Goal: Transaction & Acquisition: Purchase product/service

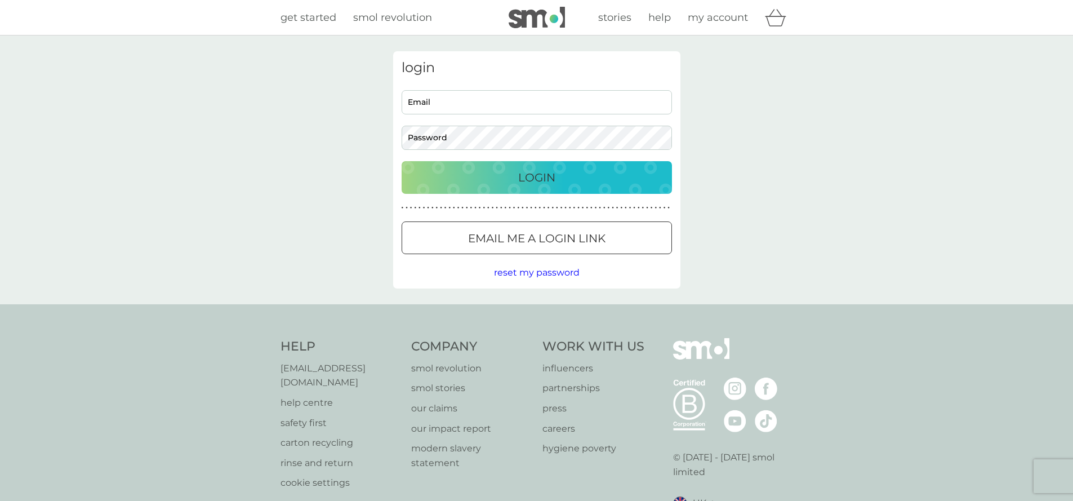
type input "nbolsover0@gmail.com"
click at [534, 173] on p "Login" at bounding box center [536, 177] width 37 height 18
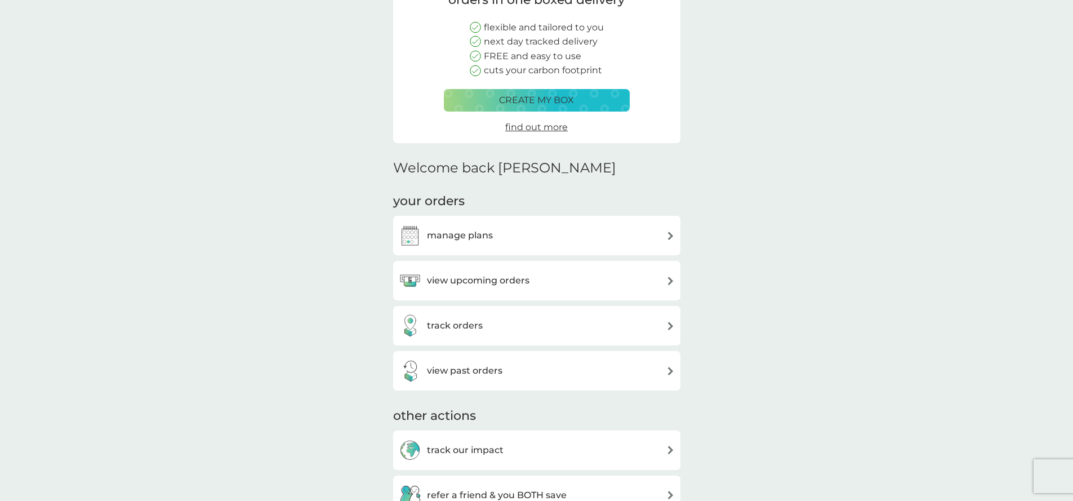
scroll to position [178, 0]
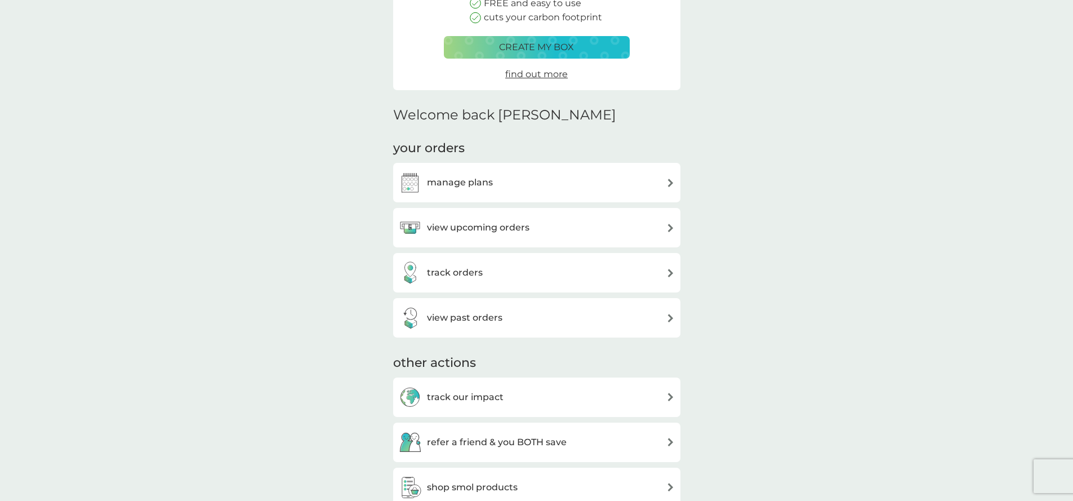
click at [673, 182] on img at bounding box center [670, 183] width 8 height 8
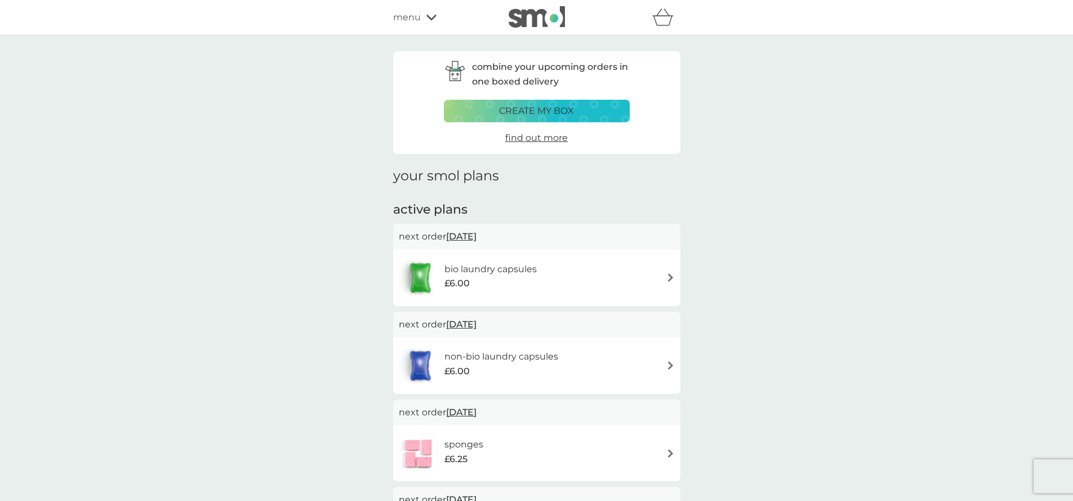
click at [672, 277] on img at bounding box center [670, 277] width 8 height 8
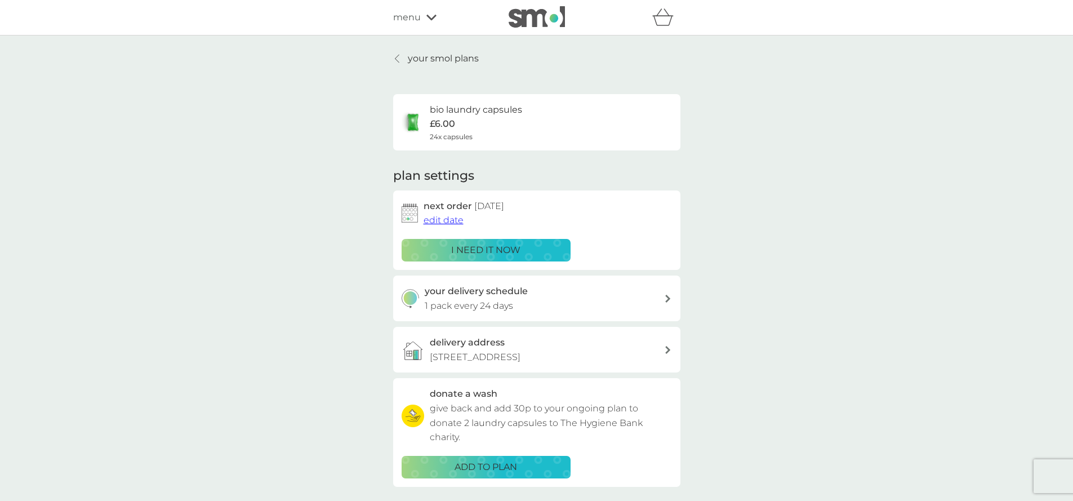
click at [441, 220] on span "edit date" at bounding box center [444, 220] width 40 height 11
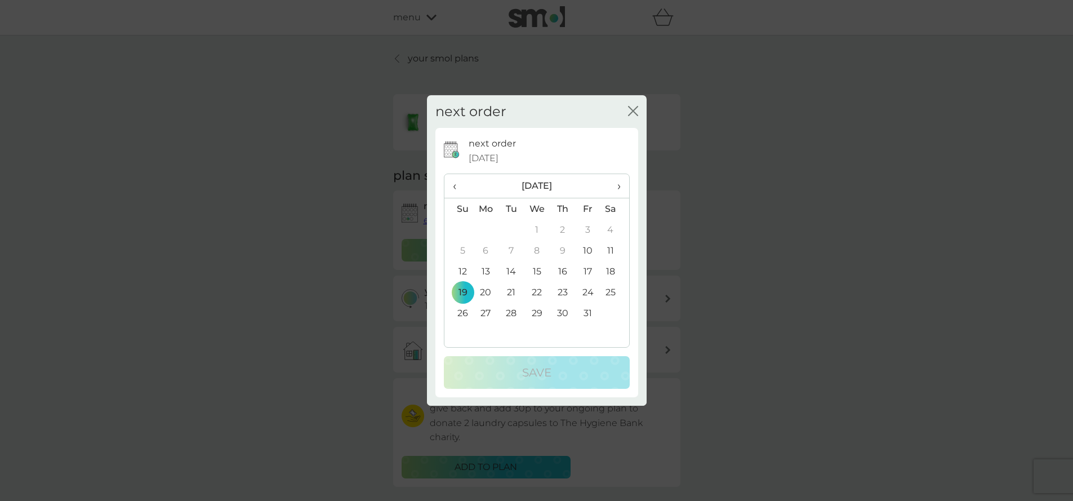
click at [588, 251] on td "10" at bounding box center [587, 250] width 25 height 21
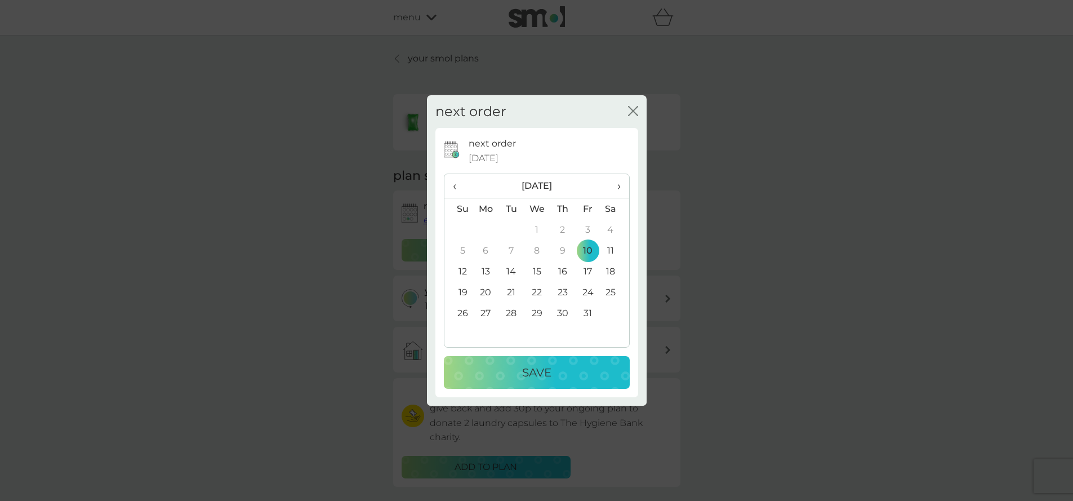
click at [539, 375] on p "Save" at bounding box center [536, 372] width 29 height 18
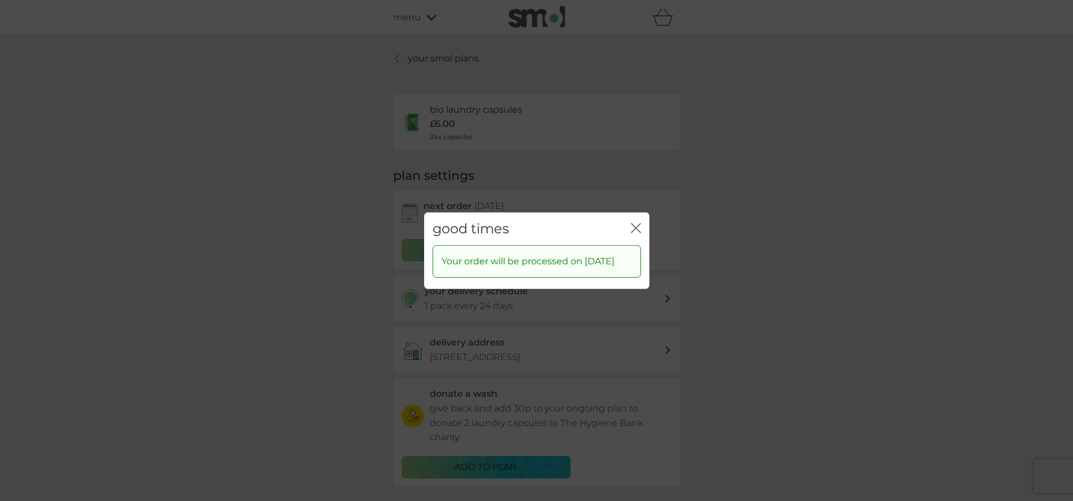
click at [632, 223] on icon "close" at bounding box center [636, 228] width 10 height 10
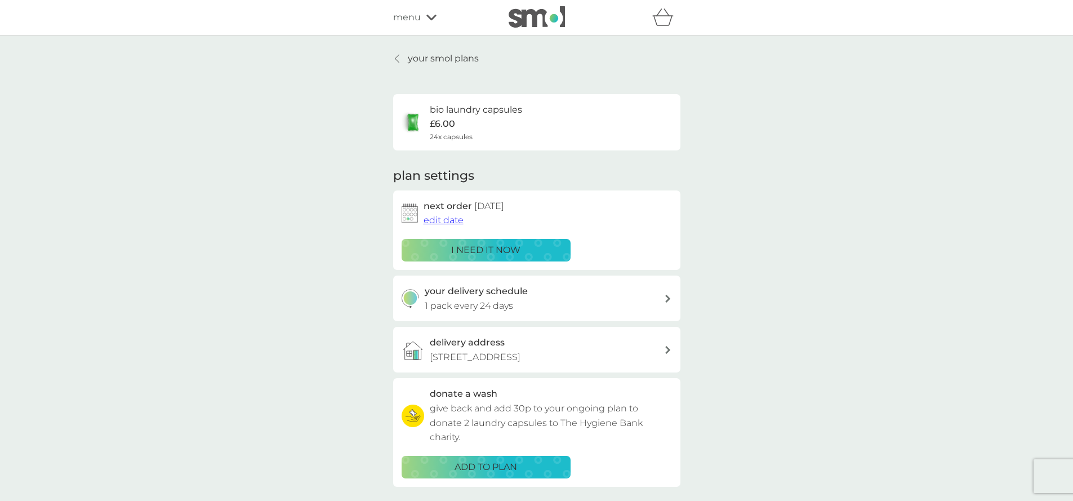
click at [432, 57] on p "your smol plans" at bounding box center [443, 58] width 71 height 15
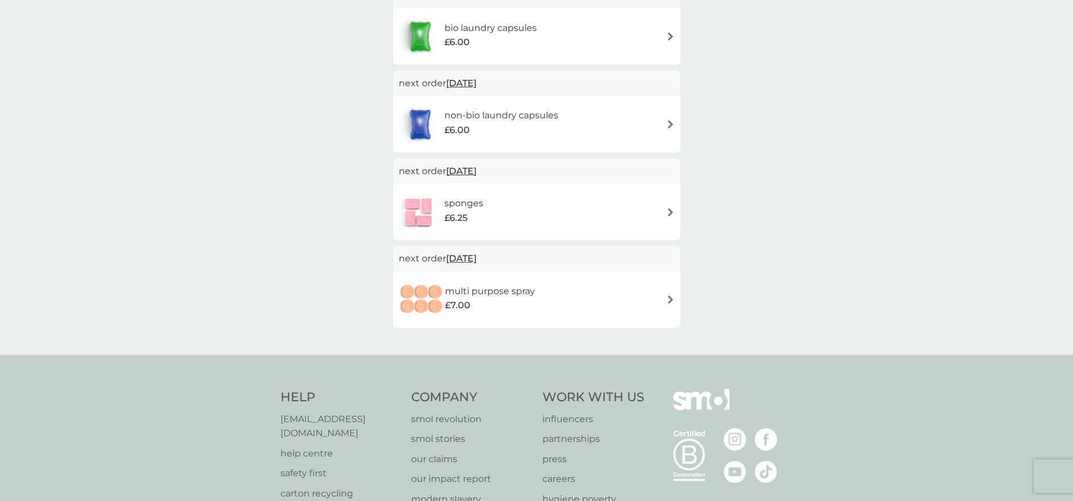
scroll to position [192, 0]
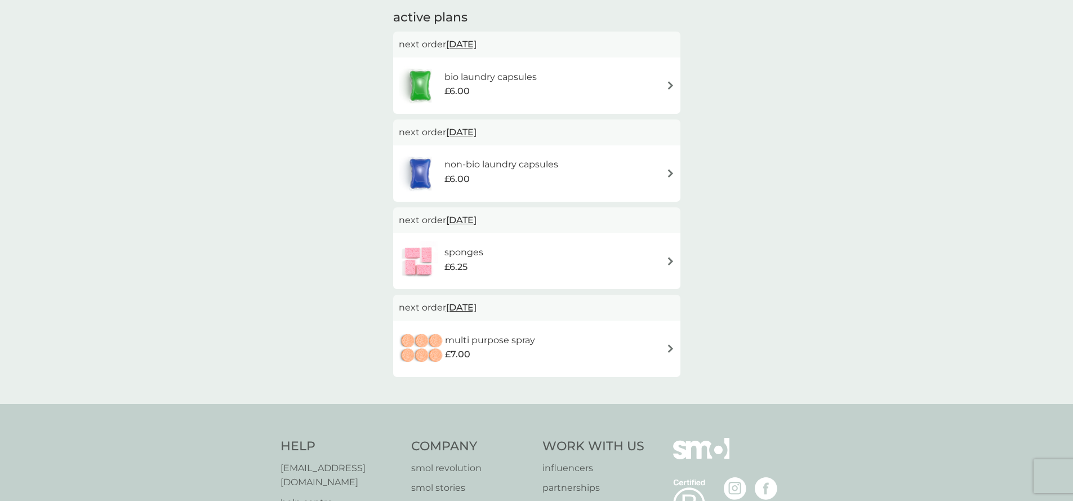
click at [670, 260] on img at bounding box center [670, 261] width 8 height 8
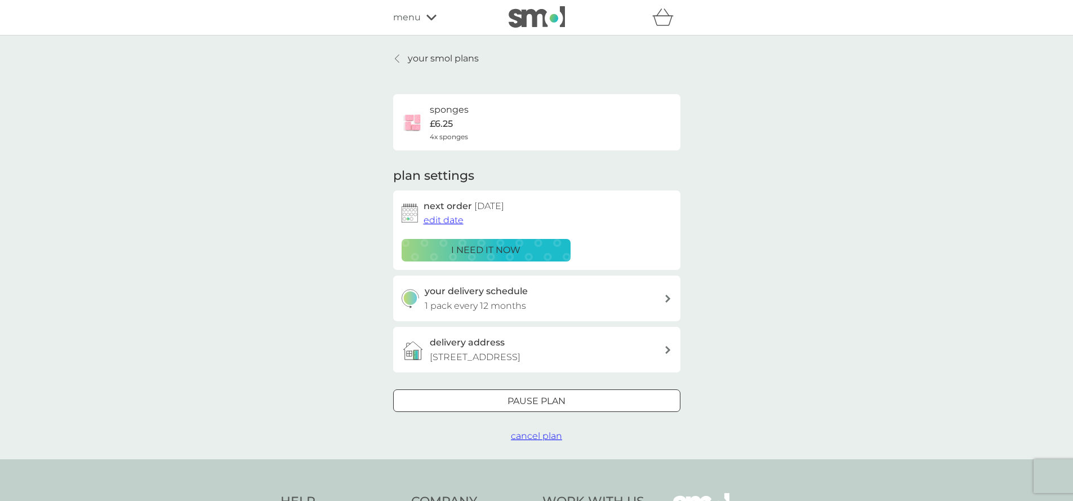
click at [539, 407] on div at bounding box center [537, 401] width 41 height 12
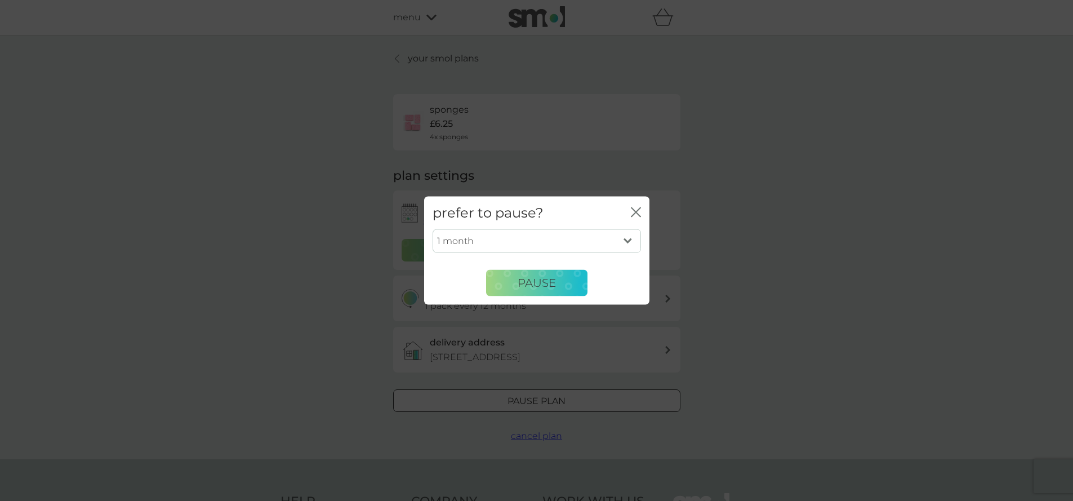
click at [629, 244] on select "1 month 2 months 3 months 4 months 5 months 6 months" at bounding box center [537, 241] width 208 height 24
click at [637, 215] on icon "close" at bounding box center [636, 212] width 10 height 10
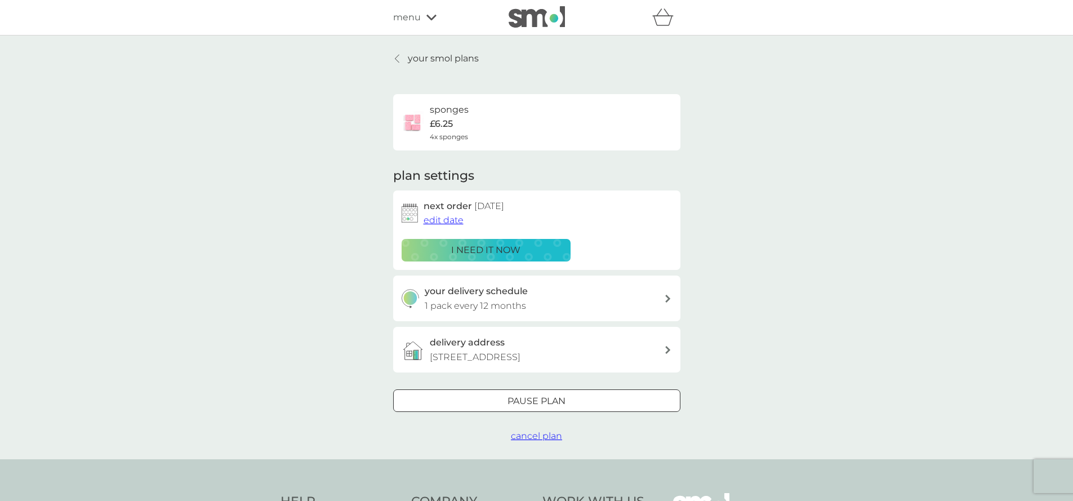
click at [445, 221] on span "edit date" at bounding box center [444, 220] width 40 height 11
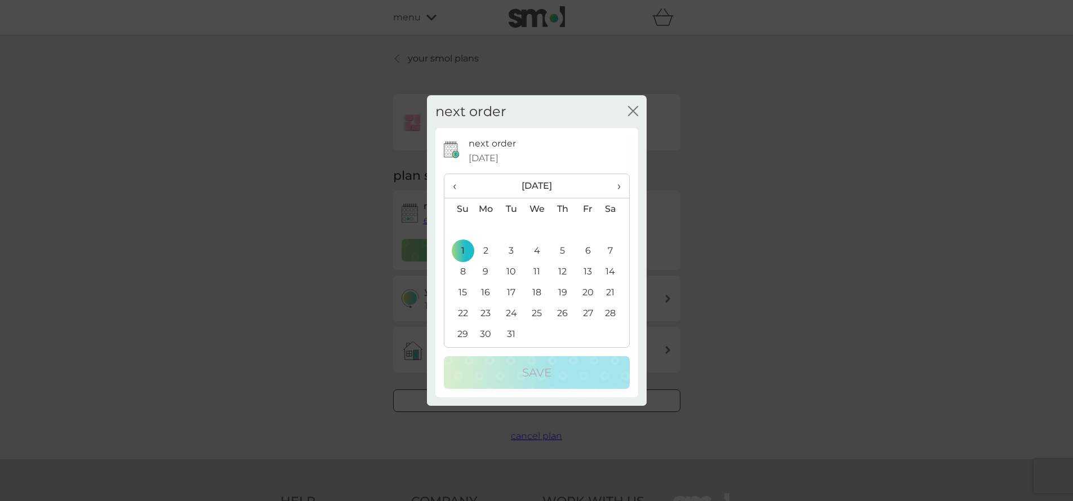
click at [618, 187] on span "›" at bounding box center [614, 186] width 11 height 24
click at [453, 189] on span "‹" at bounding box center [459, 186] width 12 height 24
click at [562, 249] on td "7" at bounding box center [562, 250] width 25 height 21
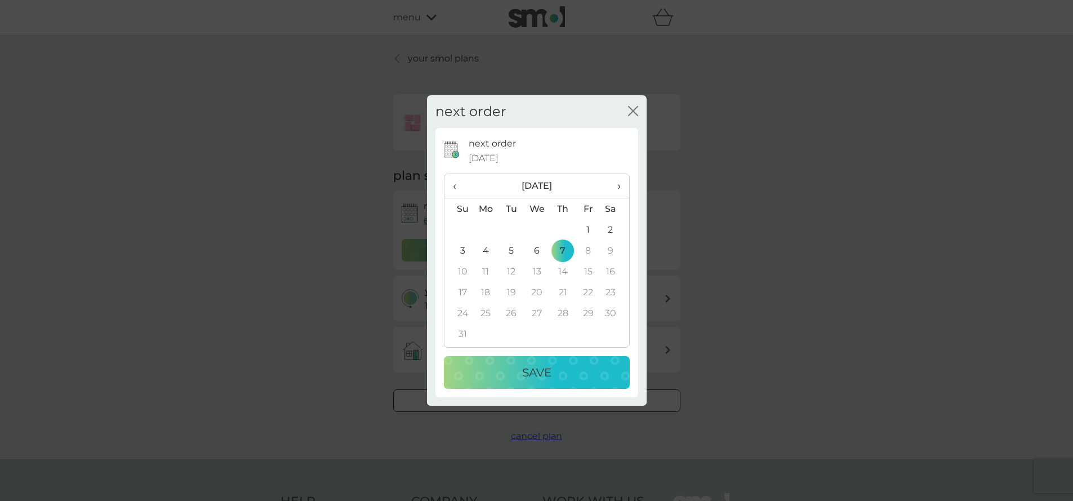
click at [535, 366] on p "Save" at bounding box center [536, 372] width 29 height 18
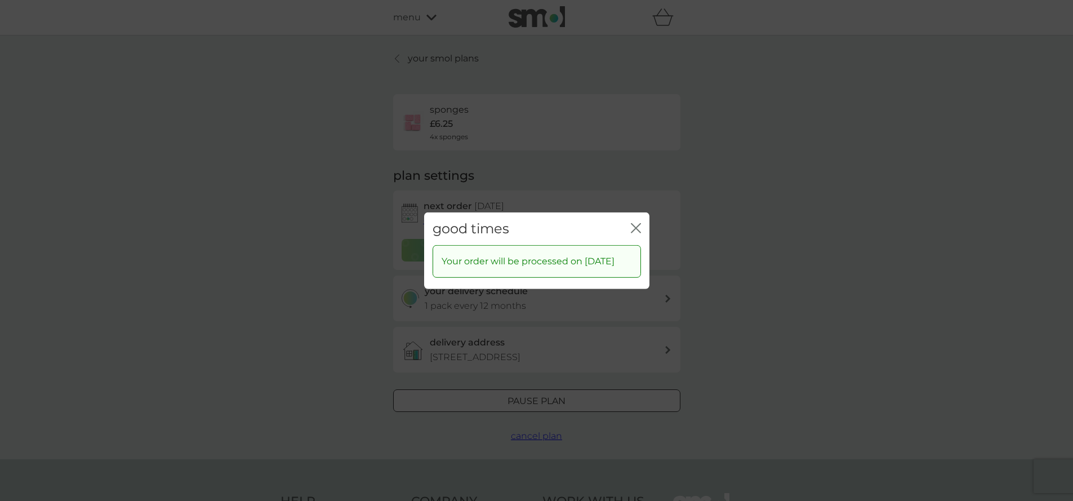
click at [635, 223] on icon "close" at bounding box center [634, 227] width 5 height 9
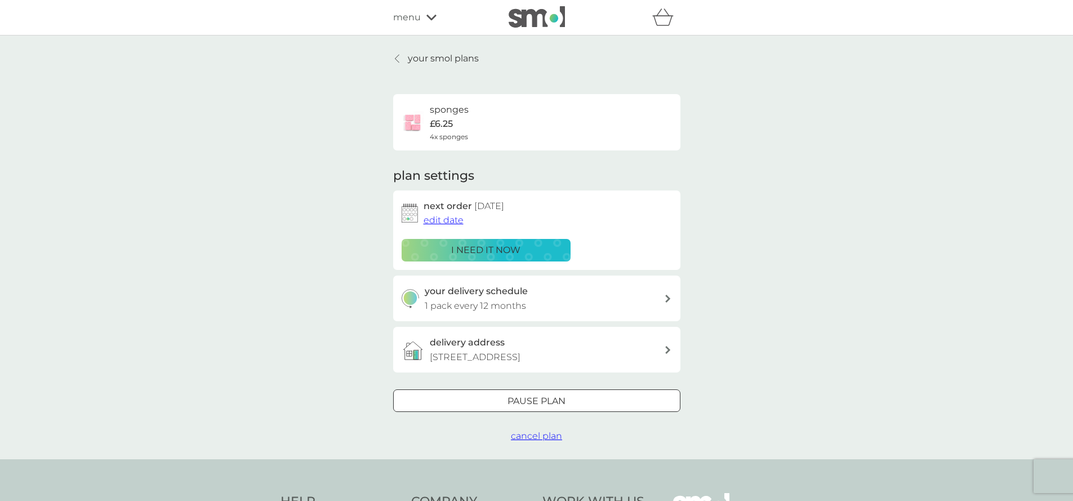
click at [417, 61] on p "your smol plans" at bounding box center [443, 58] width 71 height 15
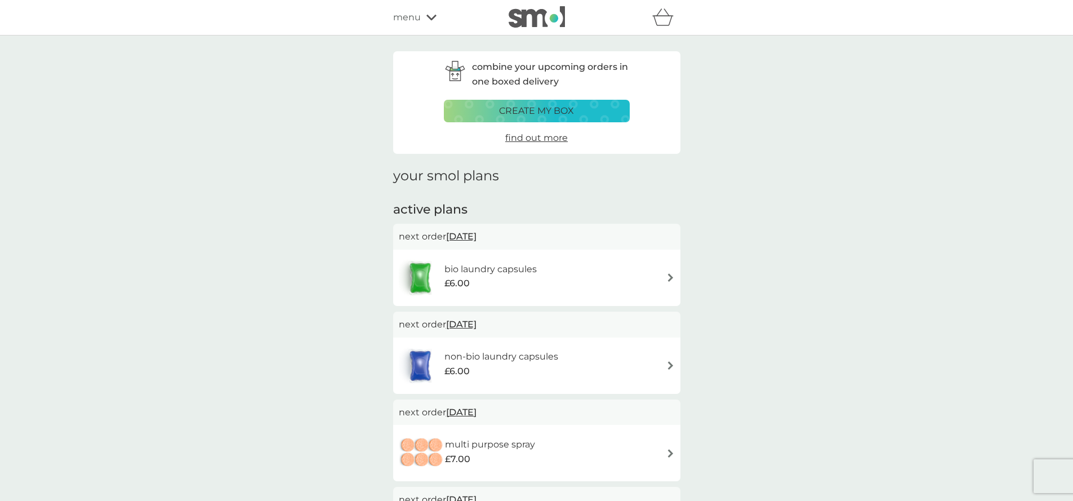
click at [535, 109] on p "create my box" at bounding box center [536, 111] width 75 height 15
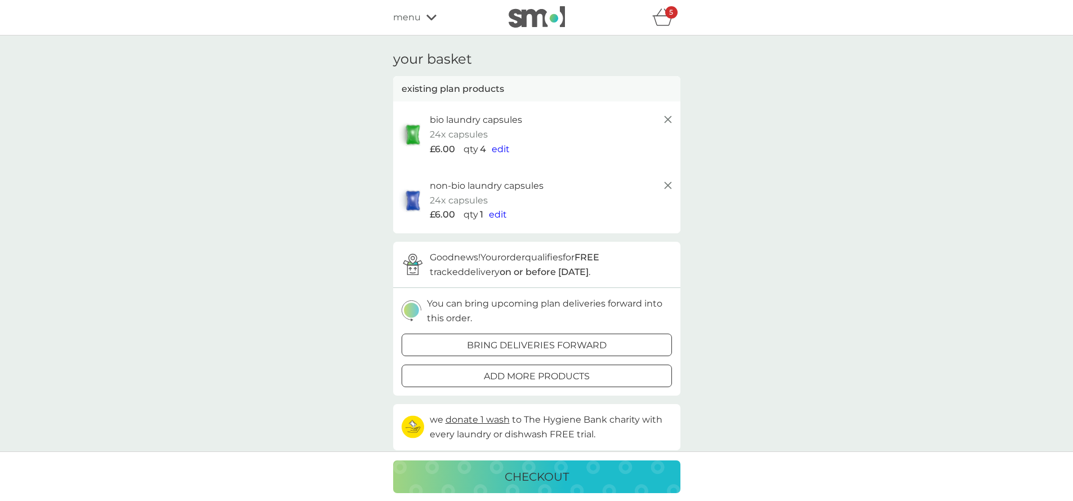
click at [670, 19] on icon "basket" at bounding box center [662, 16] width 21 height 17
click at [665, 19] on icon "basket" at bounding box center [662, 16] width 21 height 17
click at [499, 152] on span "edit" at bounding box center [501, 149] width 18 height 11
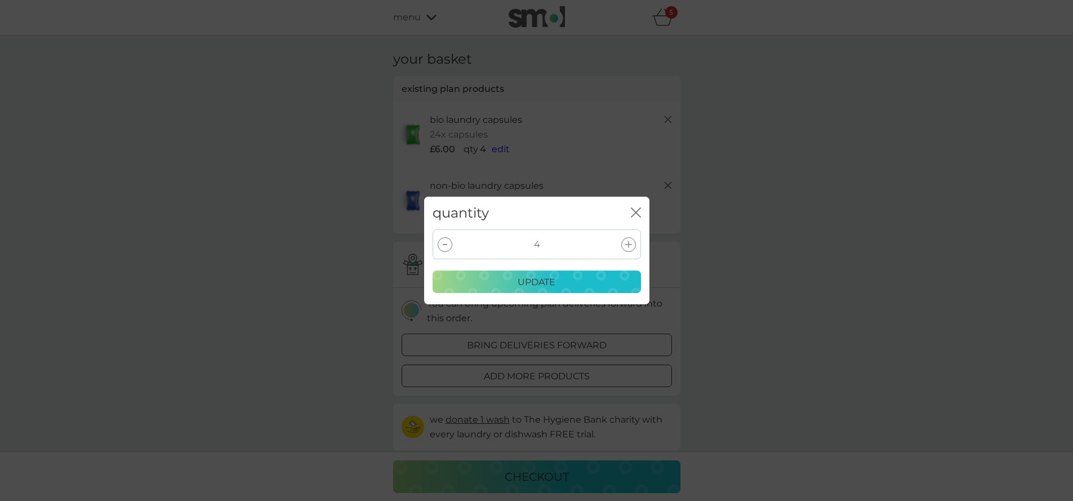
click at [445, 246] on div at bounding box center [445, 244] width 15 height 15
click at [538, 282] on p "update" at bounding box center [537, 282] width 38 height 15
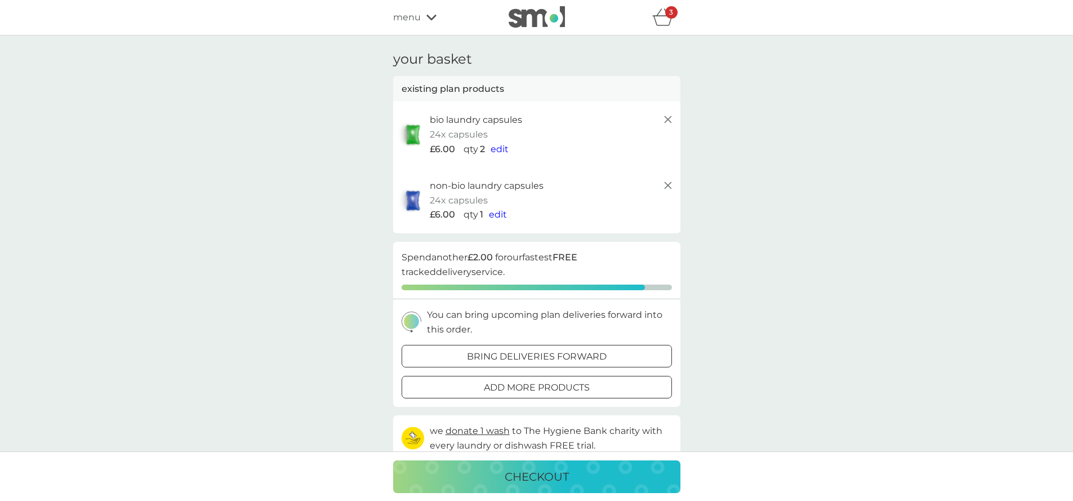
click at [669, 183] on icon at bounding box center [668, 186] width 14 height 14
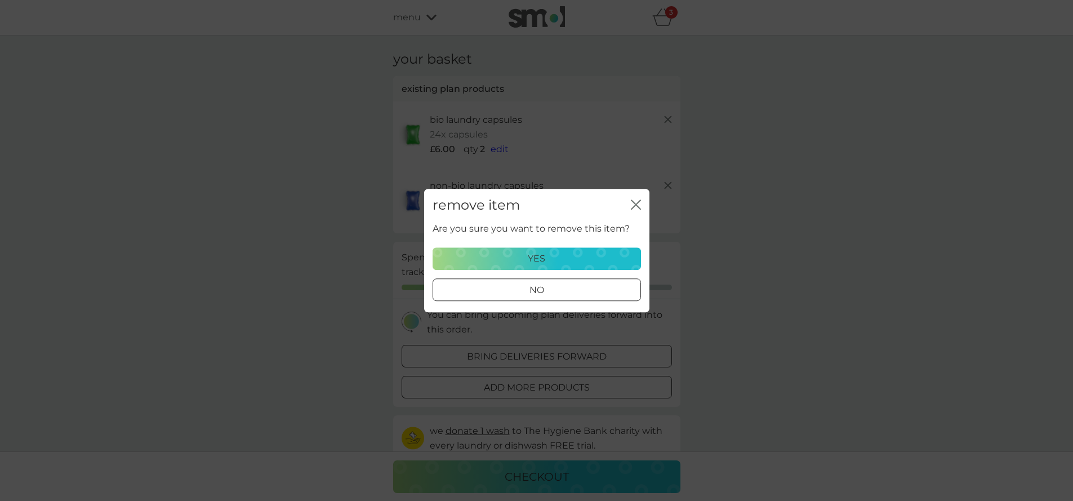
click at [534, 259] on p "yes" at bounding box center [536, 258] width 17 height 15
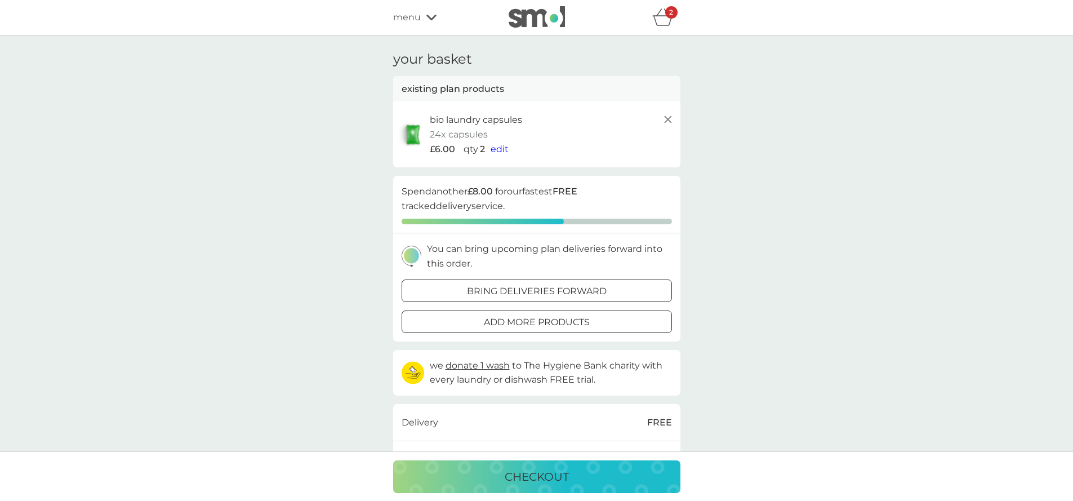
click at [666, 20] on icon "basket" at bounding box center [662, 16] width 21 height 17
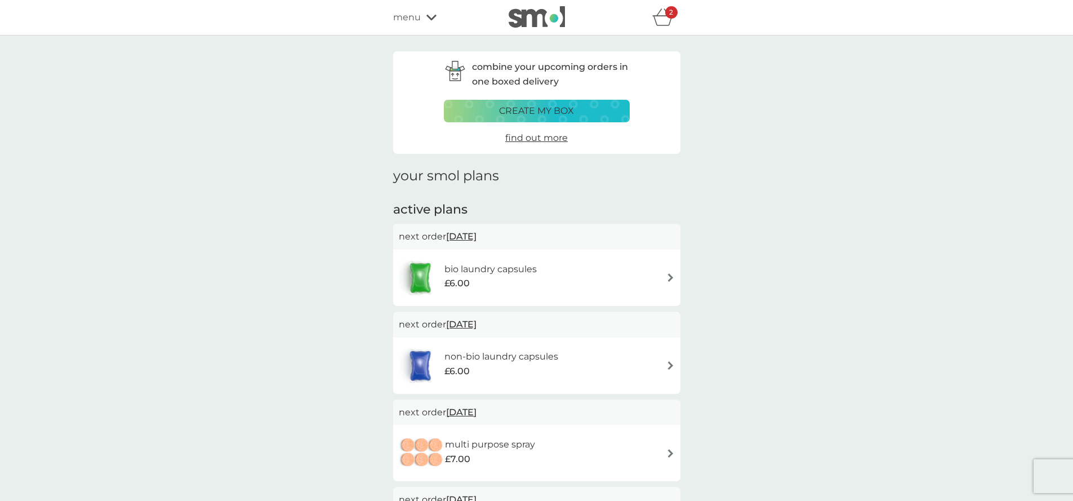
click at [668, 14] on div "2" at bounding box center [671, 12] width 12 height 12
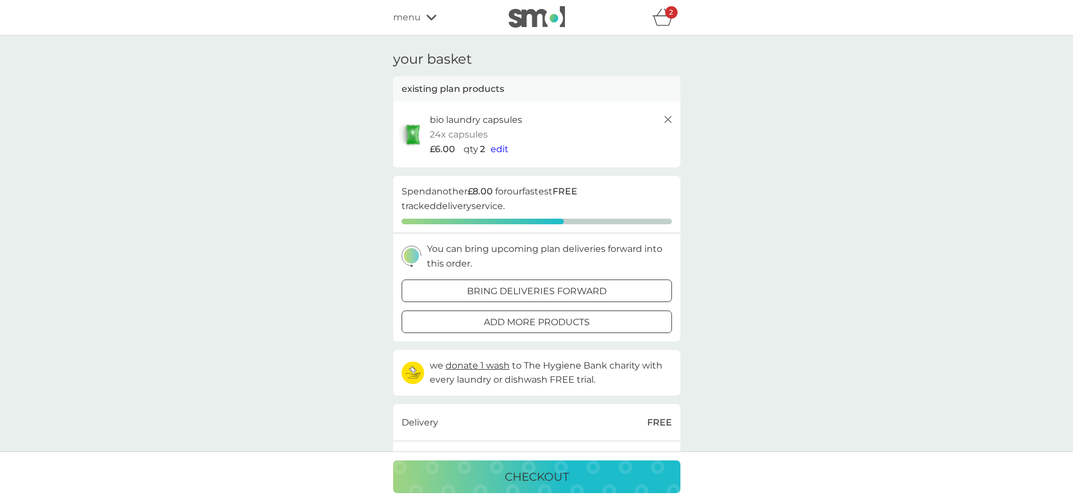
click at [669, 118] on line at bounding box center [667, 119] width 7 height 7
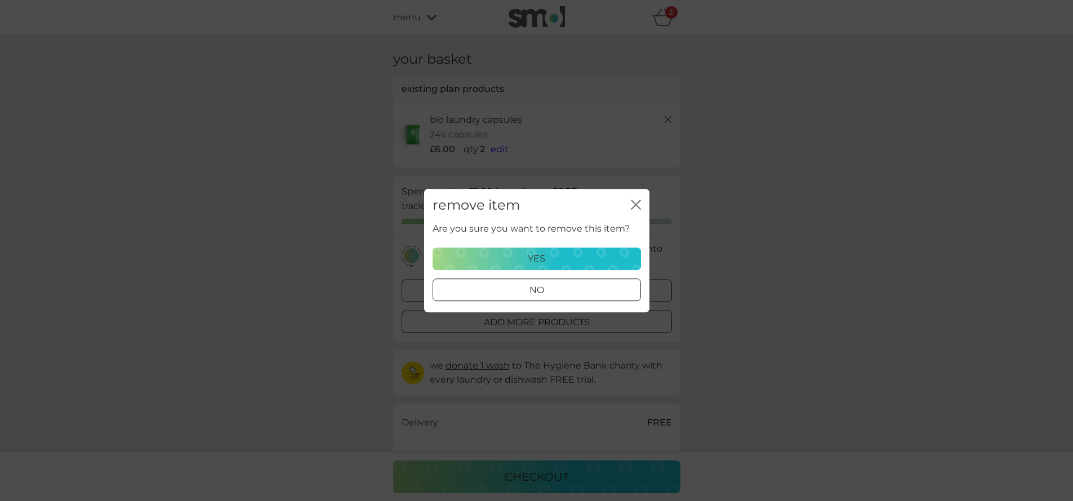
click at [541, 258] on p "yes" at bounding box center [536, 258] width 17 height 15
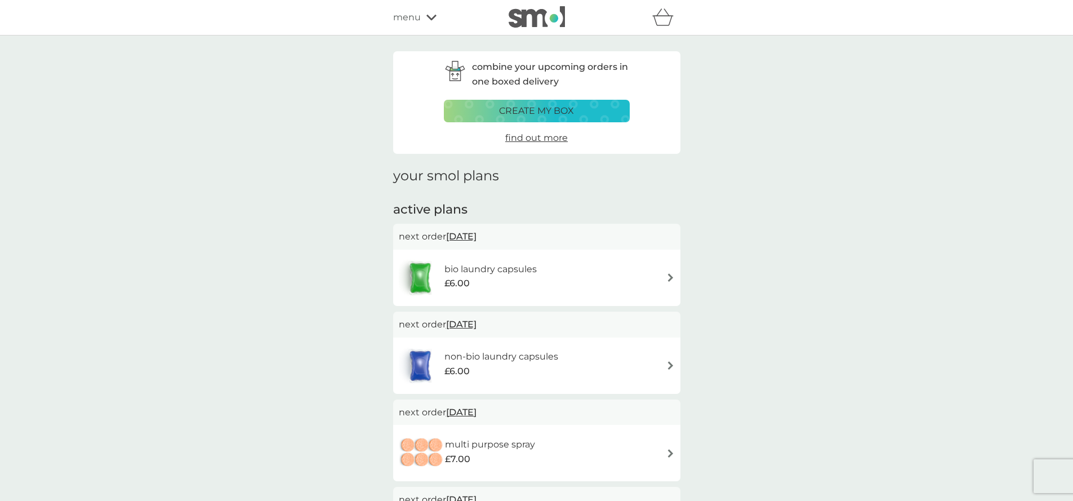
click at [671, 277] on img at bounding box center [670, 277] width 8 height 8
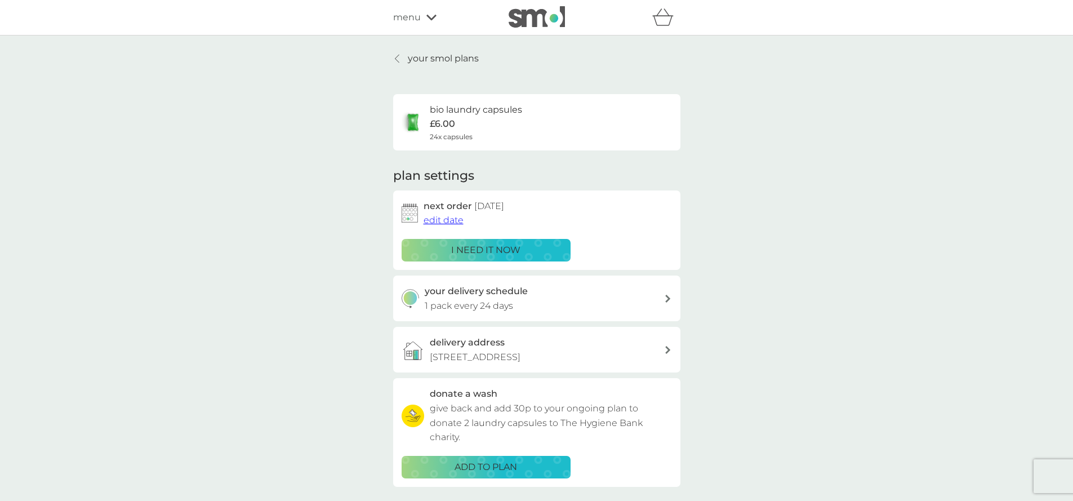
click at [496, 246] on p "i need it now" at bounding box center [485, 250] width 69 height 15
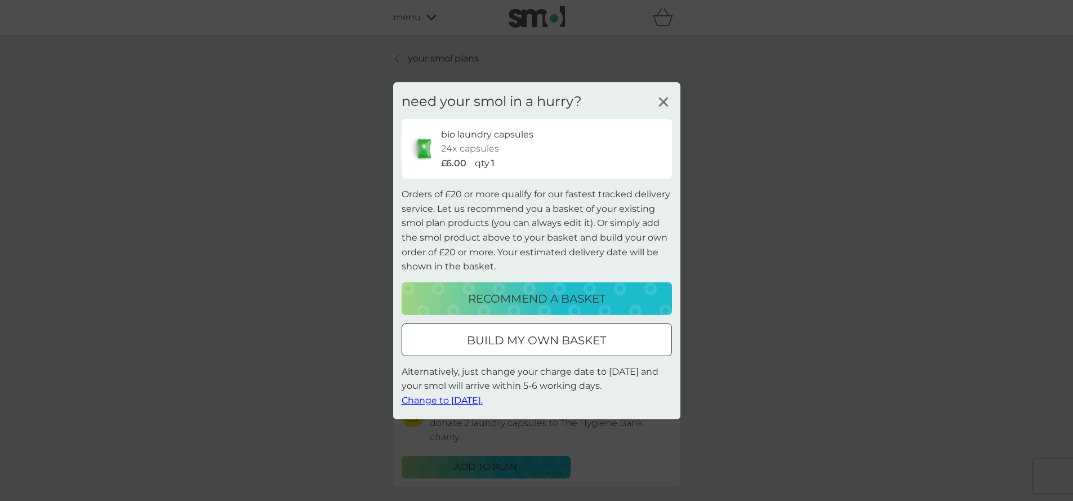
click at [525, 339] on div at bounding box center [537, 340] width 41 height 12
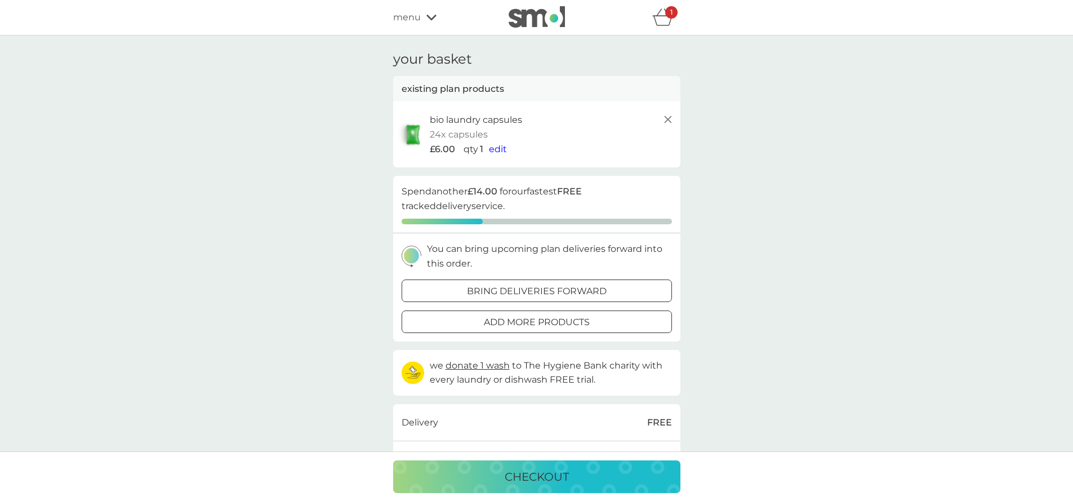
click at [496, 146] on span "edit" at bounding box center [498, 149] width 18 height 11
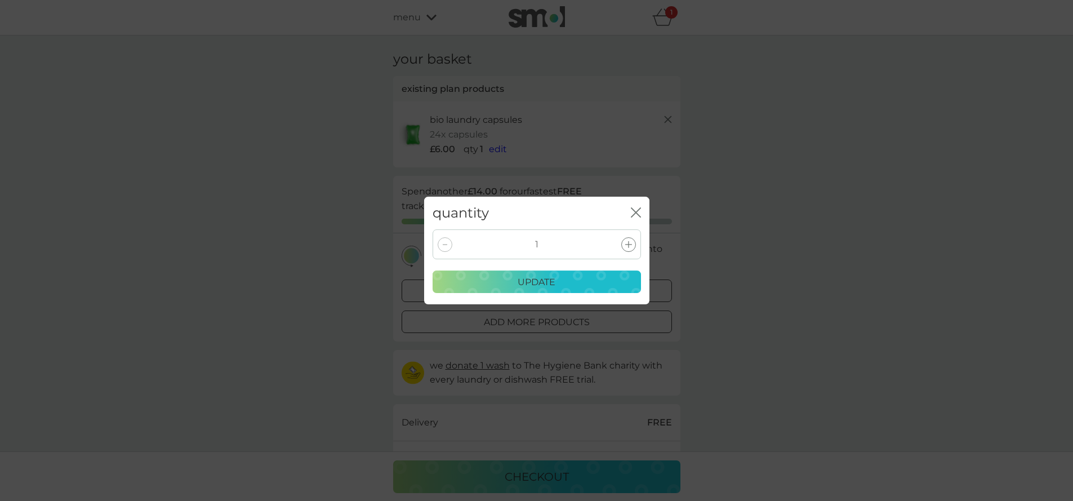
click at [627, 245] on icon at bounding box center [628, 244] width 7 height 7
click at [534, 279] on p "update" at bounding box center [537, 282] width 38 height 15
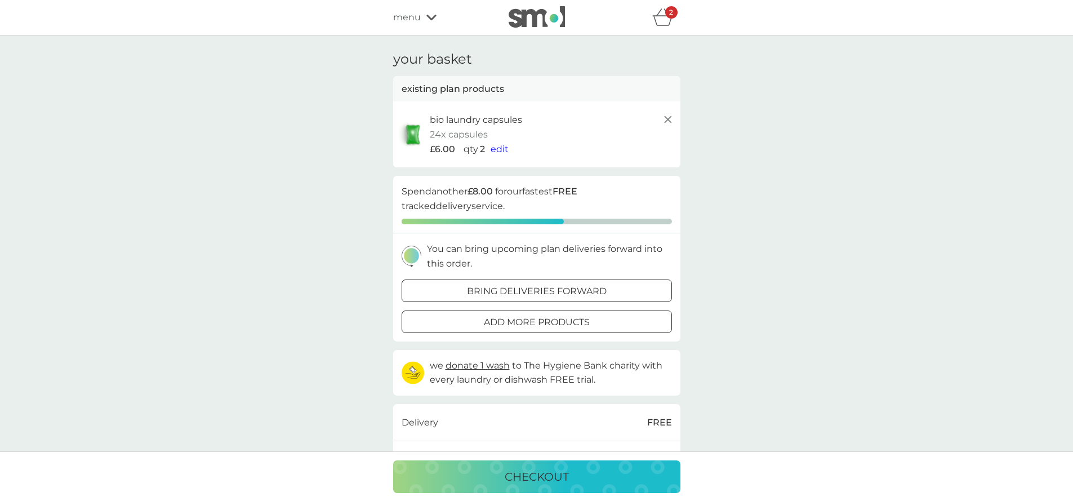
click at [544, 484] on p "checkout" at bounding box center [537, 477] width 64 height 18
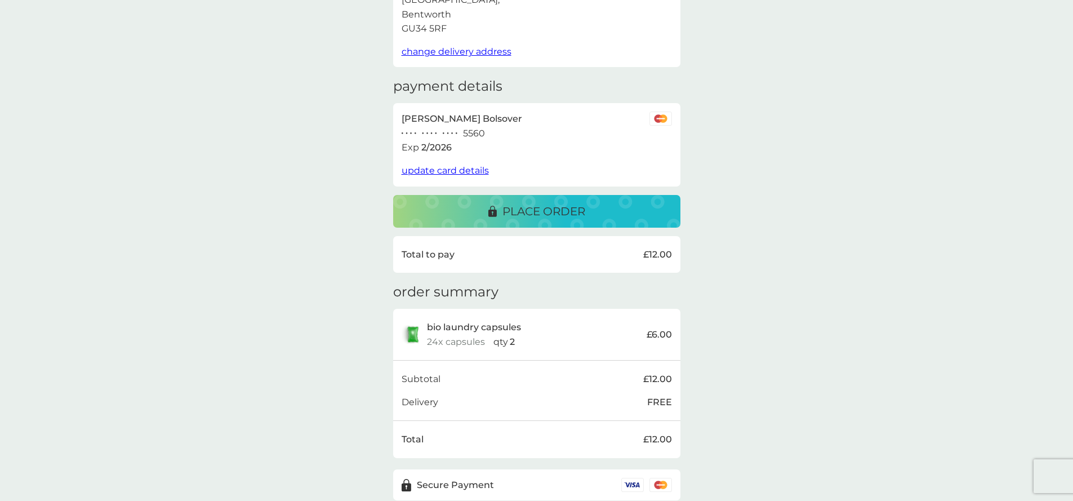
scroll to position [106, 0]
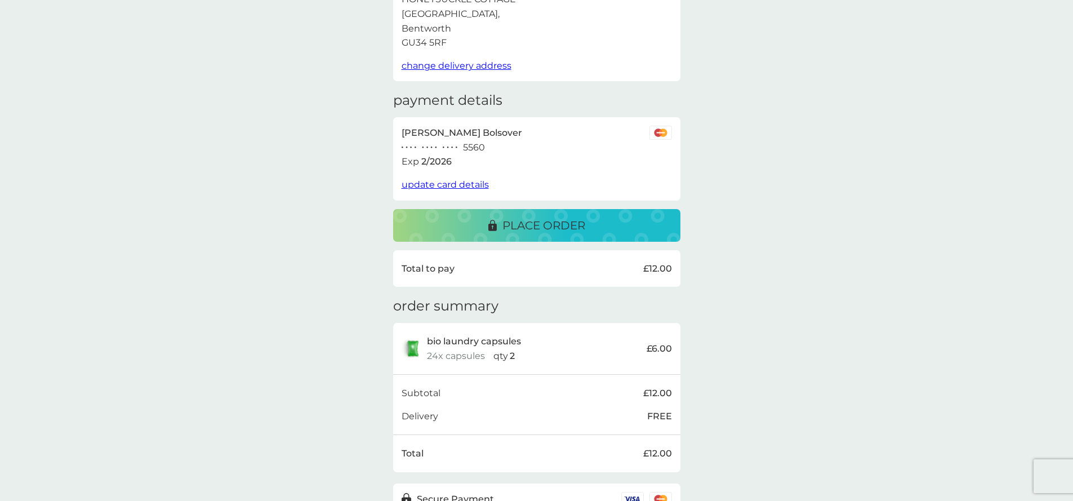
click at [545, 222] on p "place order" at bounding box center [544, 225] width 83 height 18
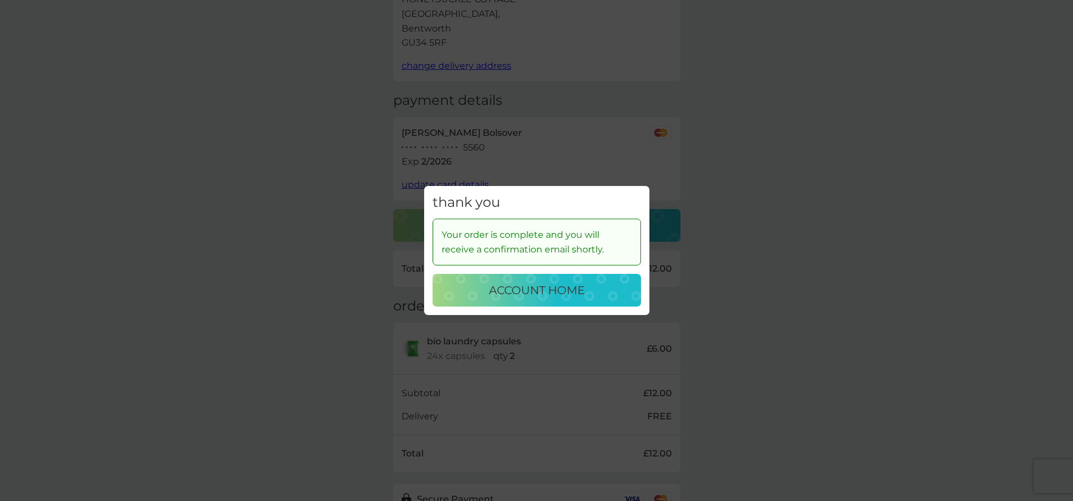
click at [531, 295] on p "account home" at bounding box center [537, 290] width 96 height 18
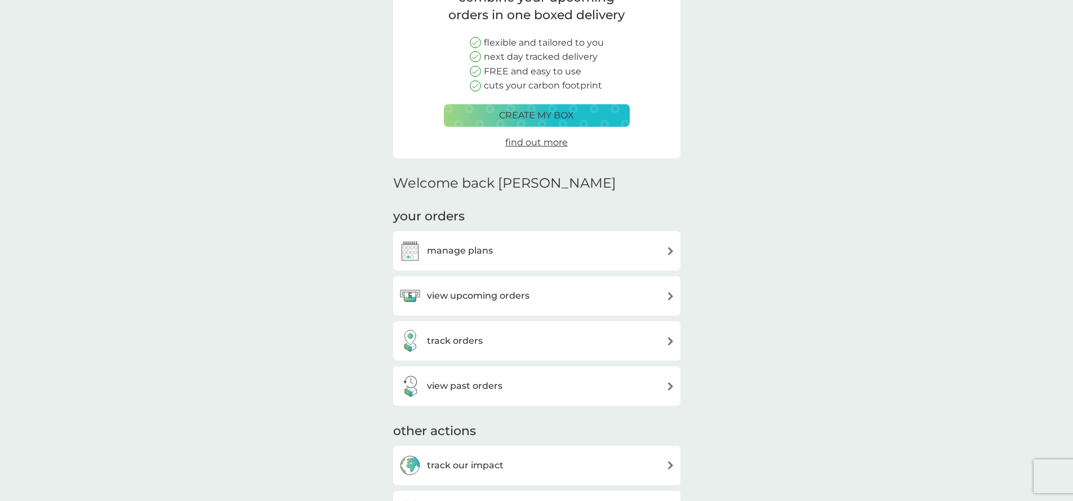
scroll to position [180, 0]
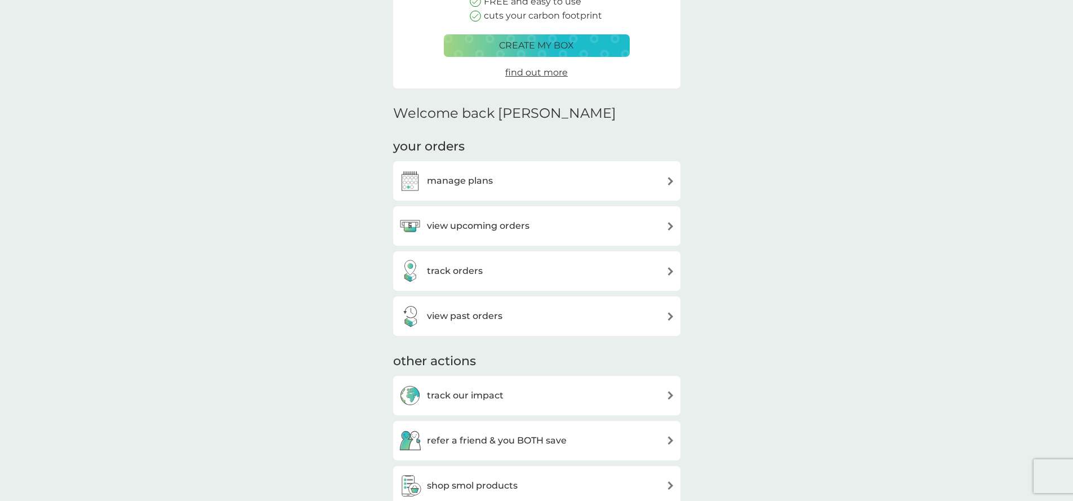
click at [669, 185] on img at bounding box center [670, 181] width 8 height 8
